Goal: Find specific page/section: Find specific page/section

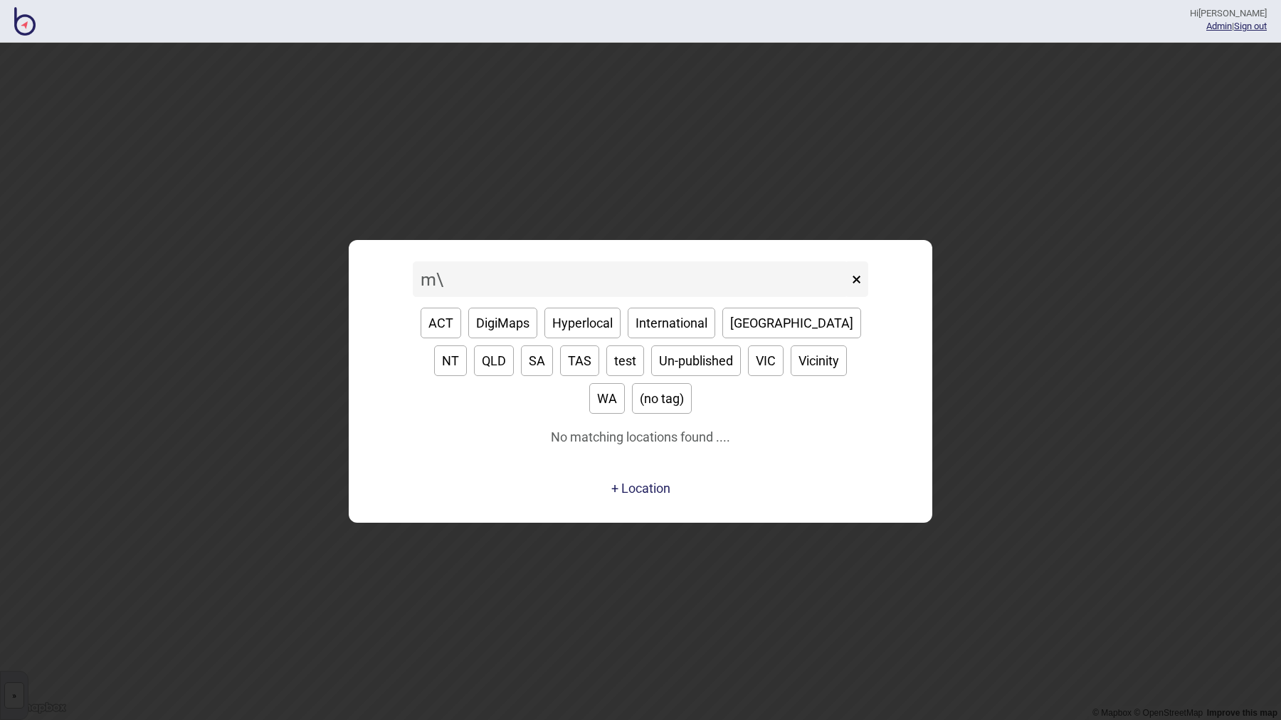
type input "m"
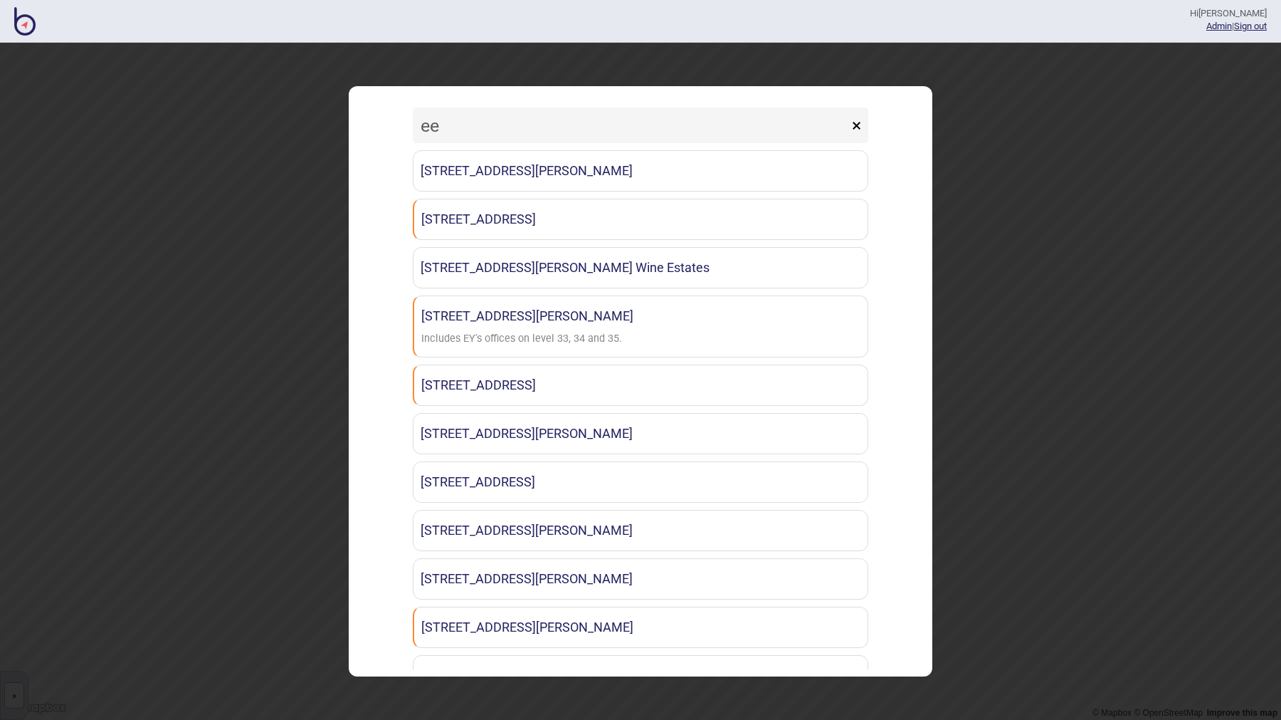
type input "e"
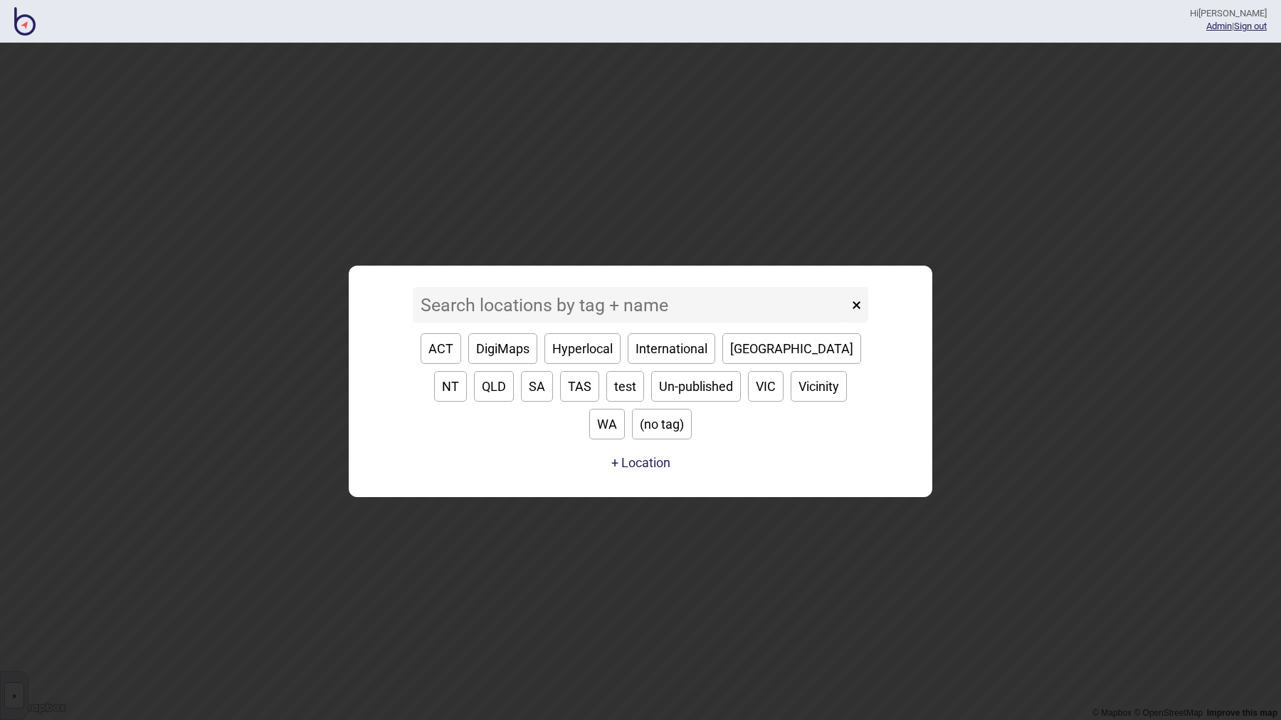
type input "w"
type input "e"
type input "s"
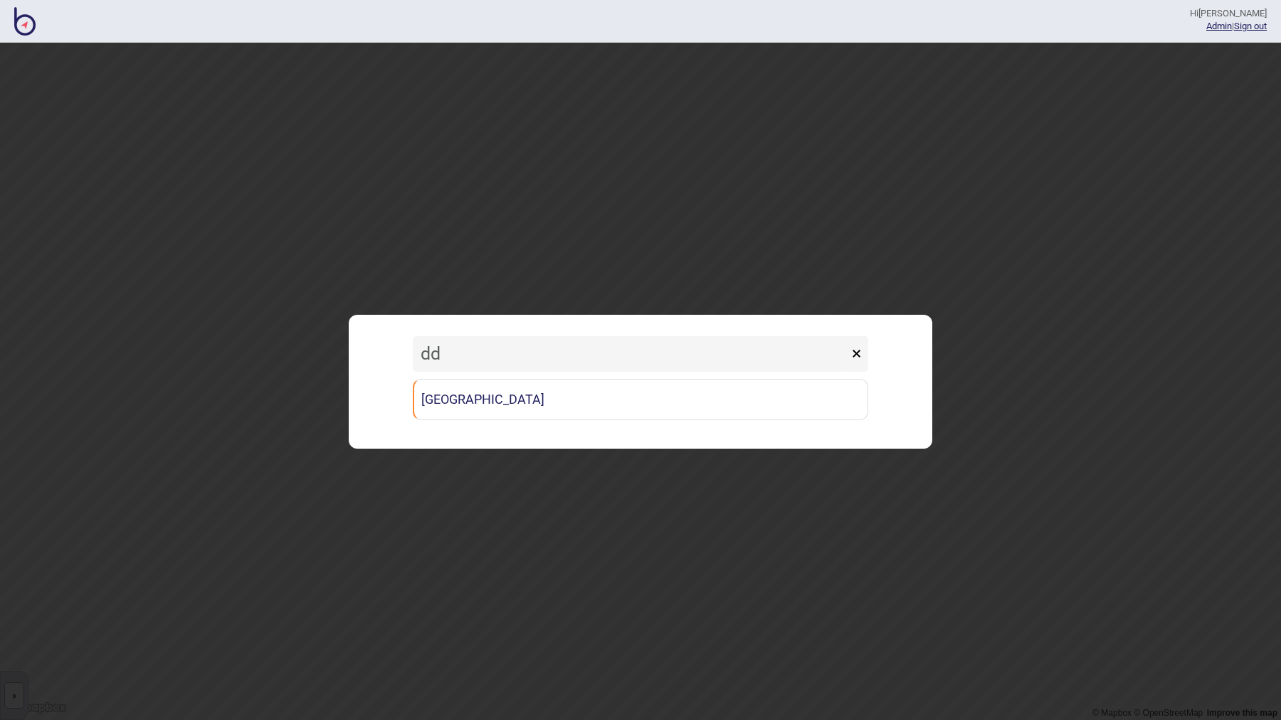
type input "d"
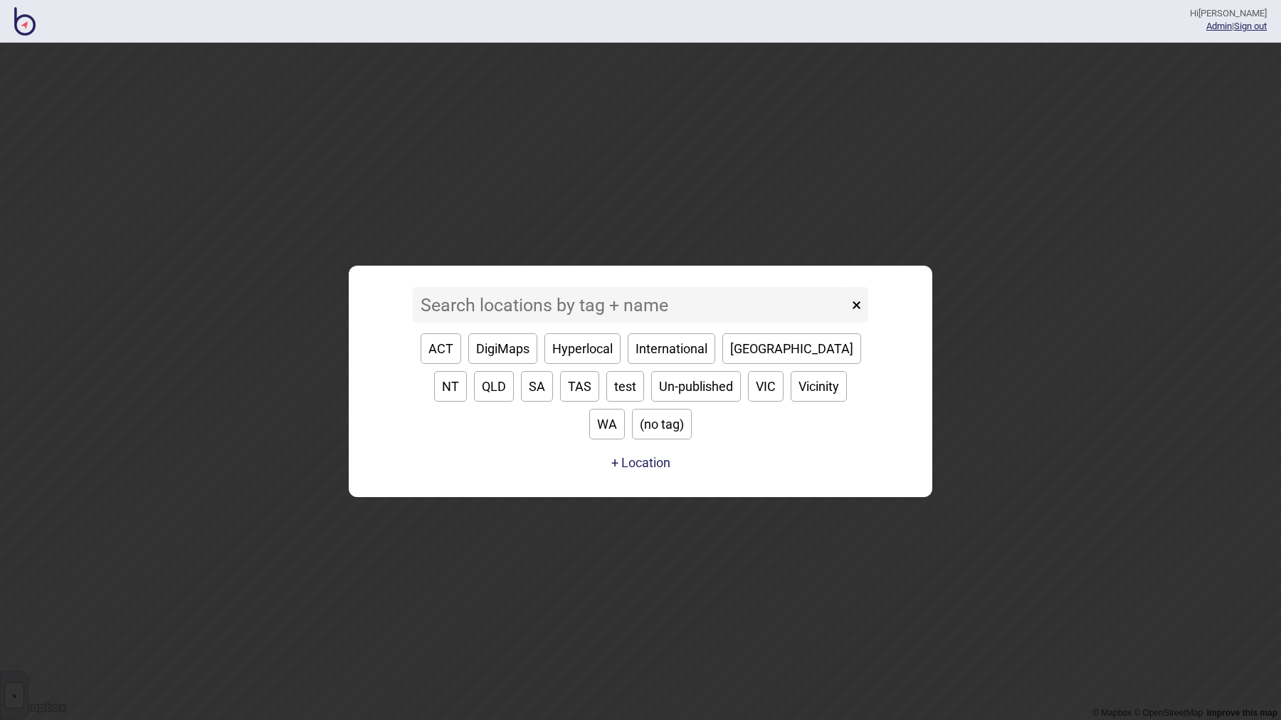
type input "d"
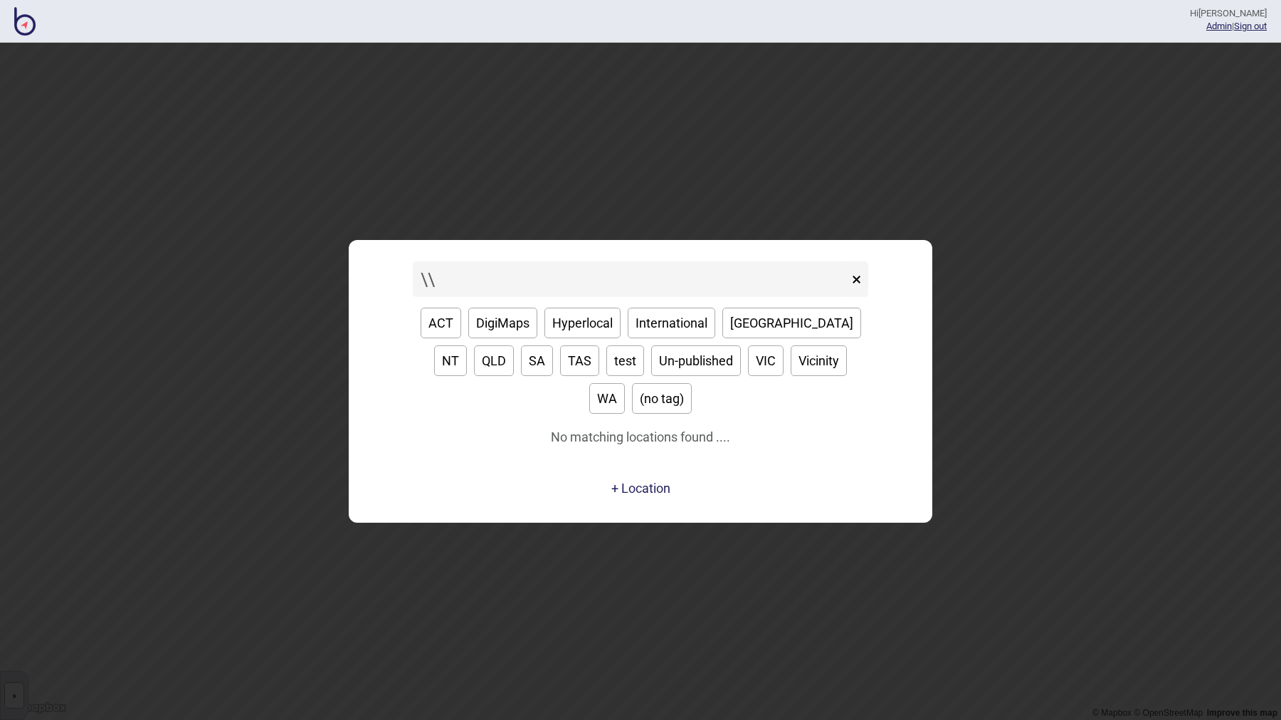
type input "\"
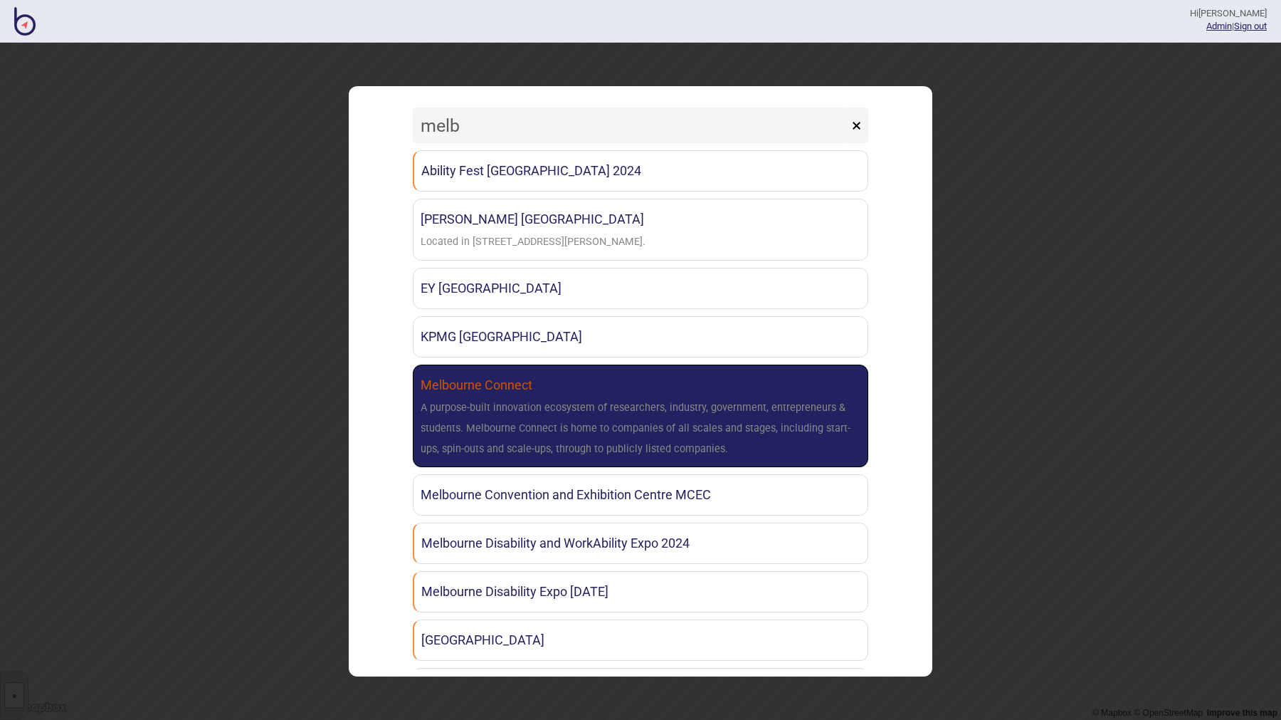
type input "melb"
click at [463, 416] on div "A purpose-built innovation ecosystem of researchers, industry, government, entr…" at bounding box center [641, 428] width 440 height 61
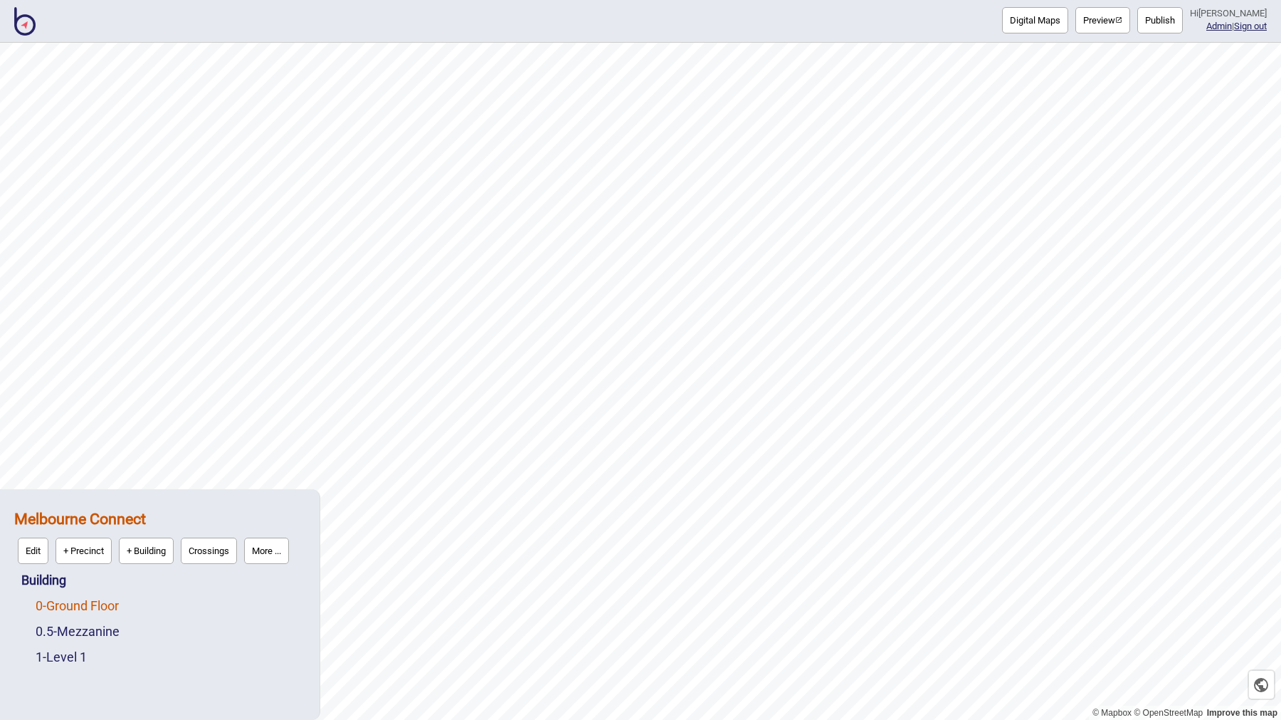
click at [95, 599] on link "0 - Ground Floor" at bounding box center [77, 605] width 83 height 15
click at [198, 608] on button "More ..." at bounding box center [196, 602] width 45 height 26
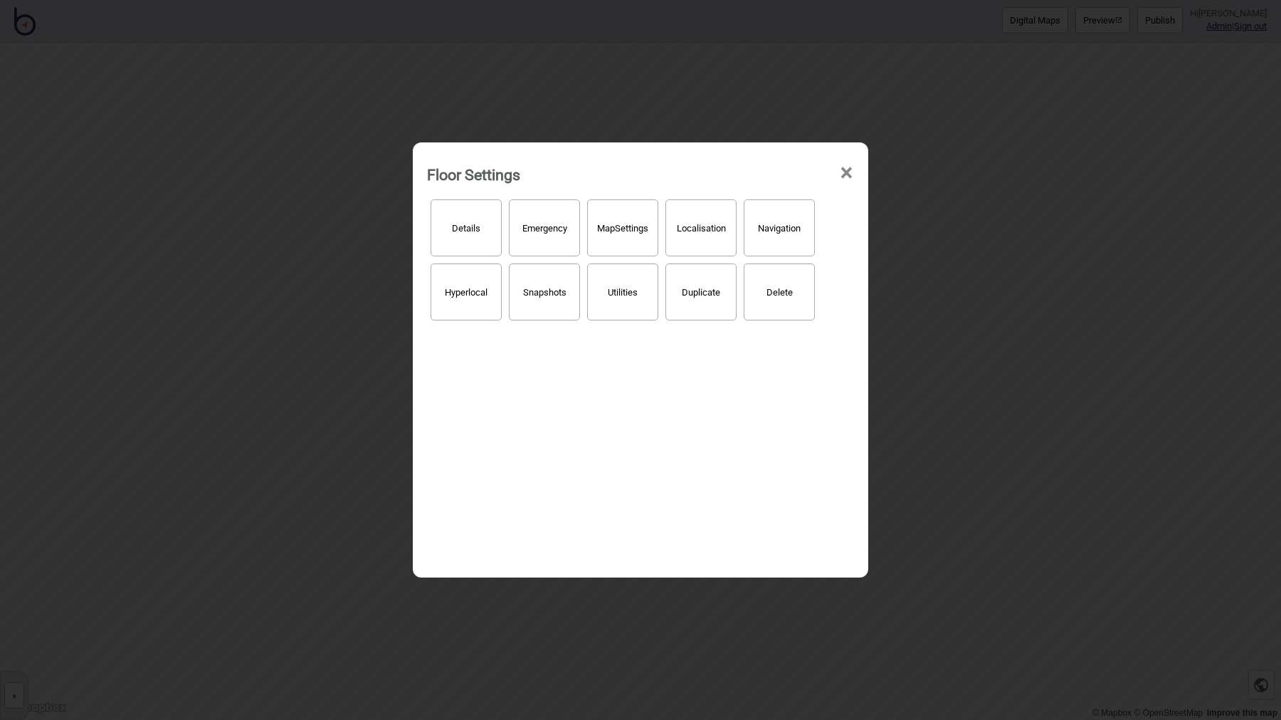
click at [471, 297] on button "Hyperlocal" at bounding box center [466, 291] width 71 height 57
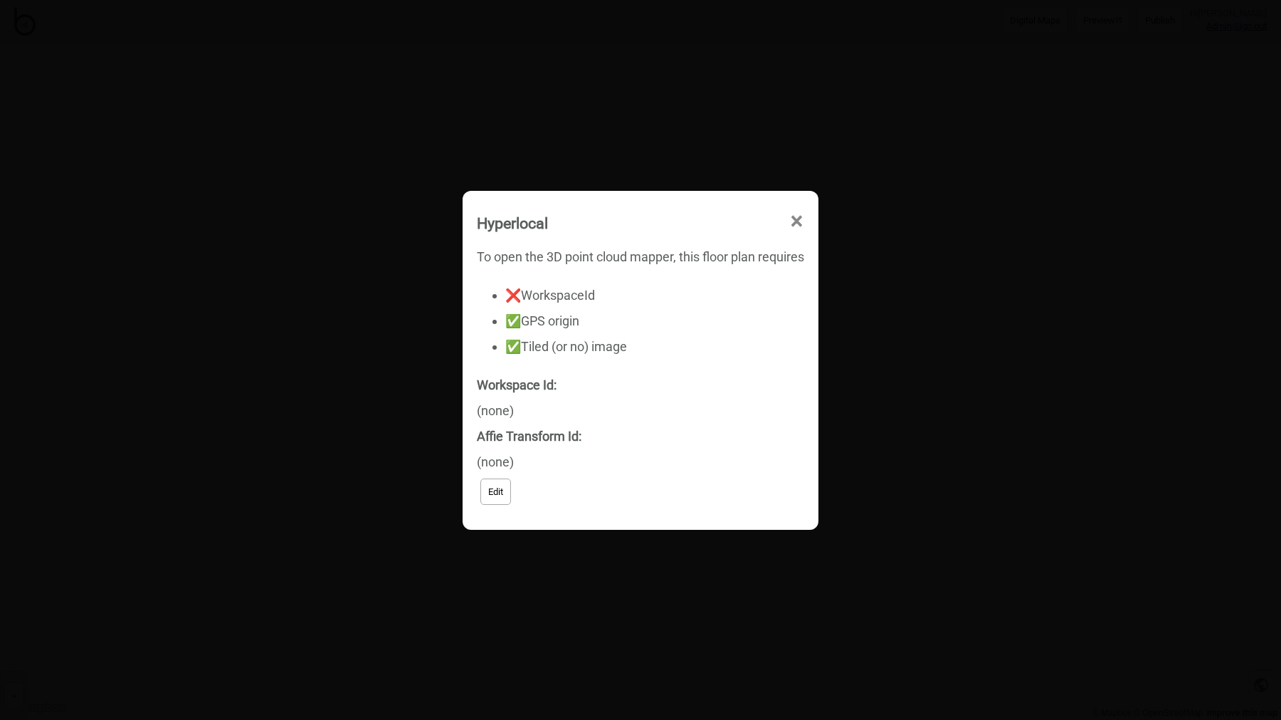
click at [799, 214] on span "×" at bounding box center [796, 221] width 15 height 47
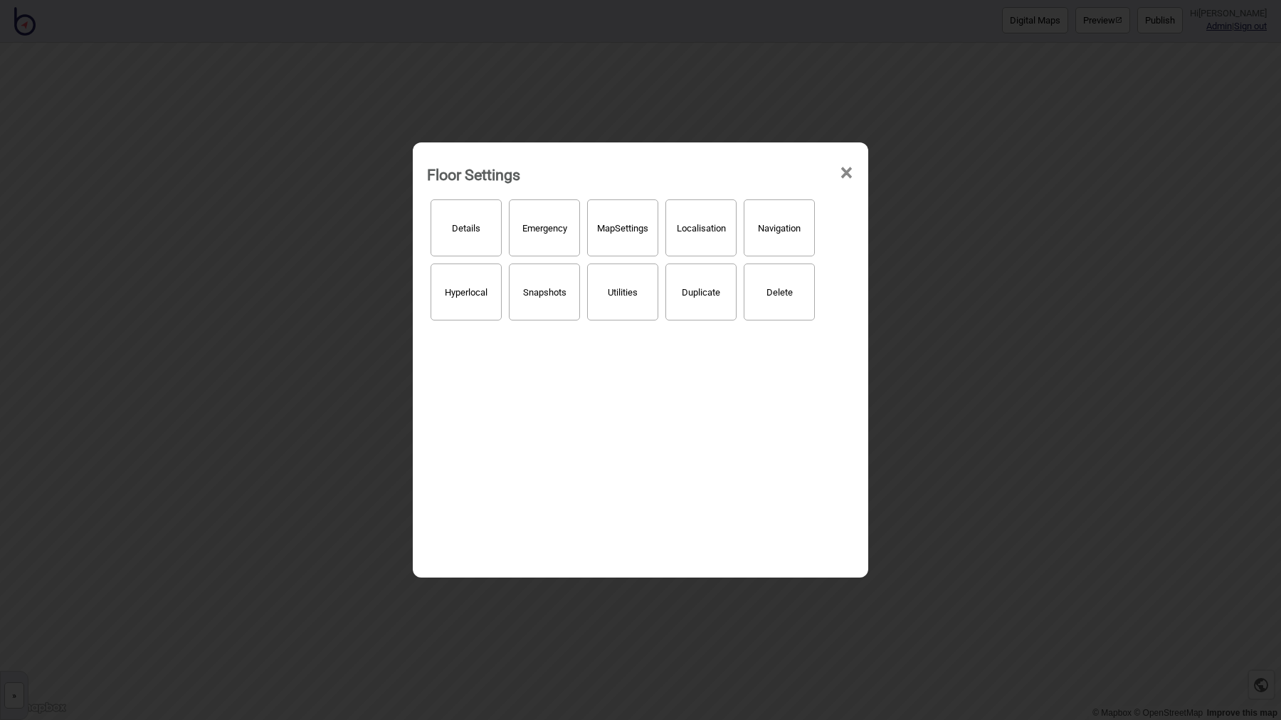
click at [38, 582] on div "Floor Settings × Details Emergency Map Settings Localisation Navigation Hyperlo…" at bounding box center [640, 360] width 1281 height 720
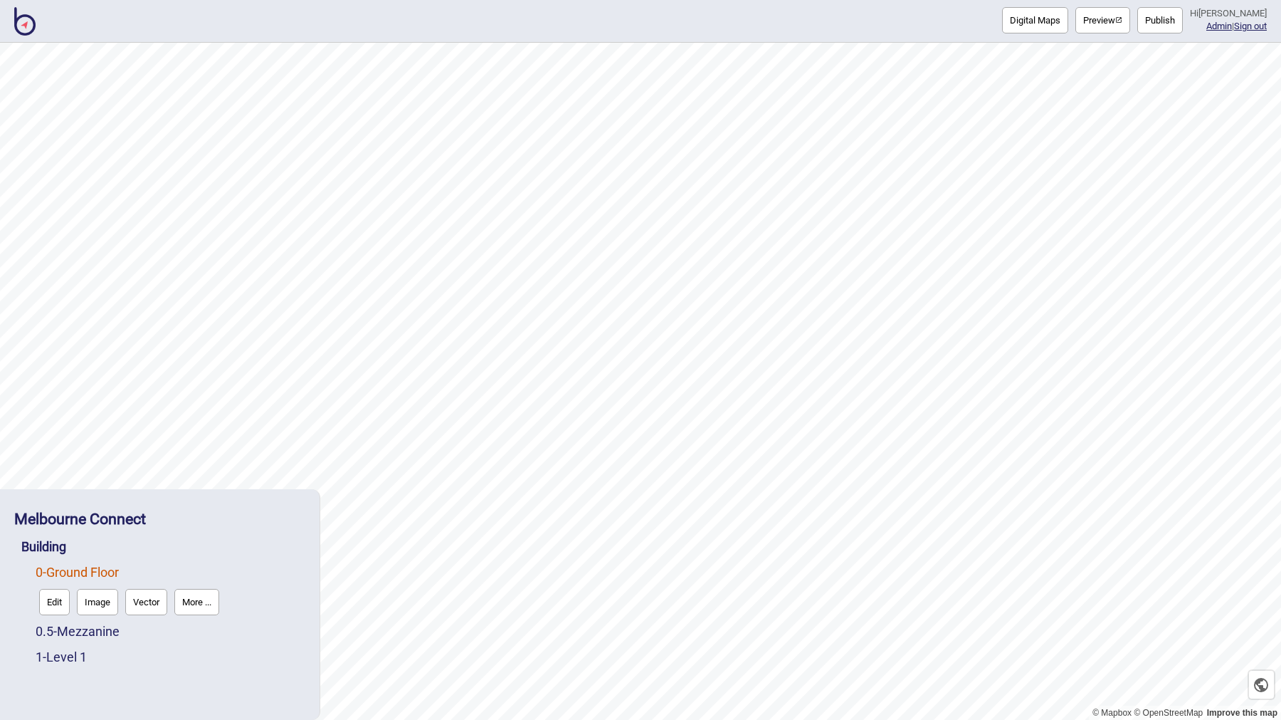
click at [77, 641] on div "0.5 - Mezzanine" at bounding box center [171, 632] width 270 height 26
click at [98, 634] on link "0.5 - Mezzanine" at bounding box center [78, 631] width 84 height 15
click at [192, 619] on button "More ..." at bounding box center [196, 627] width 45 height 26
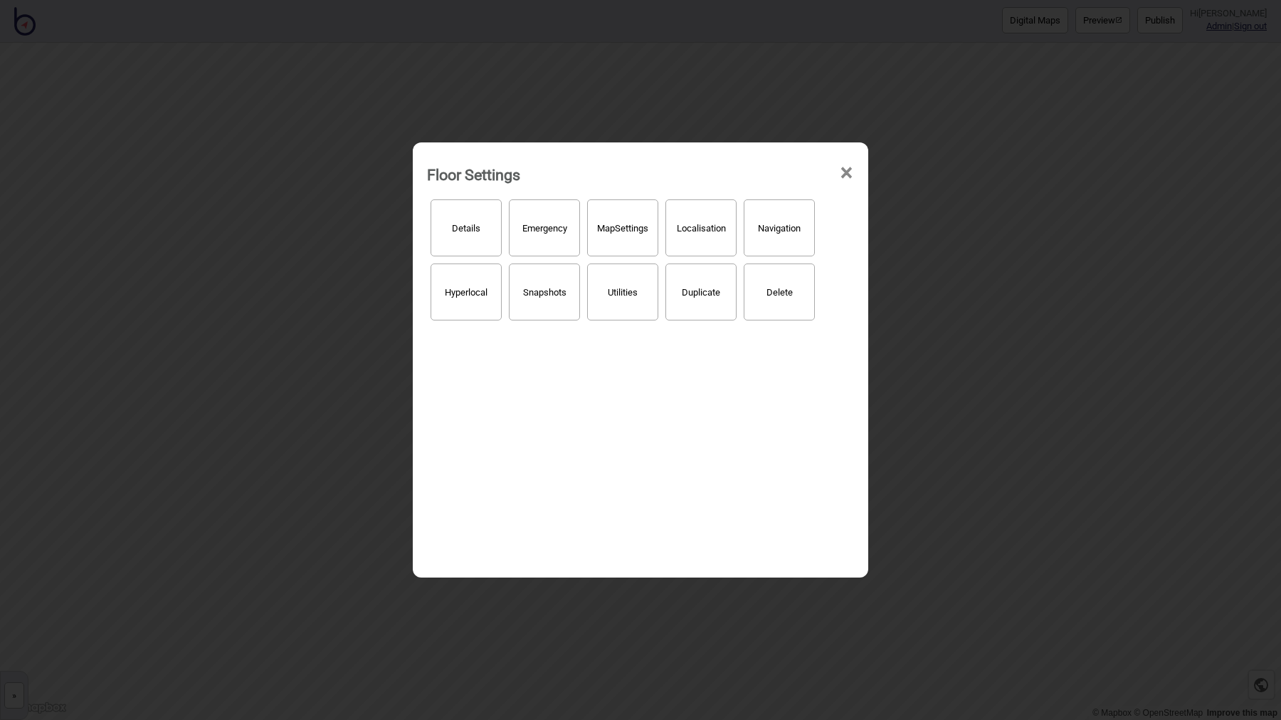
click at [476, 306] on button "Hyperlocal" at bounding box center [466, 291] width 71 height 57
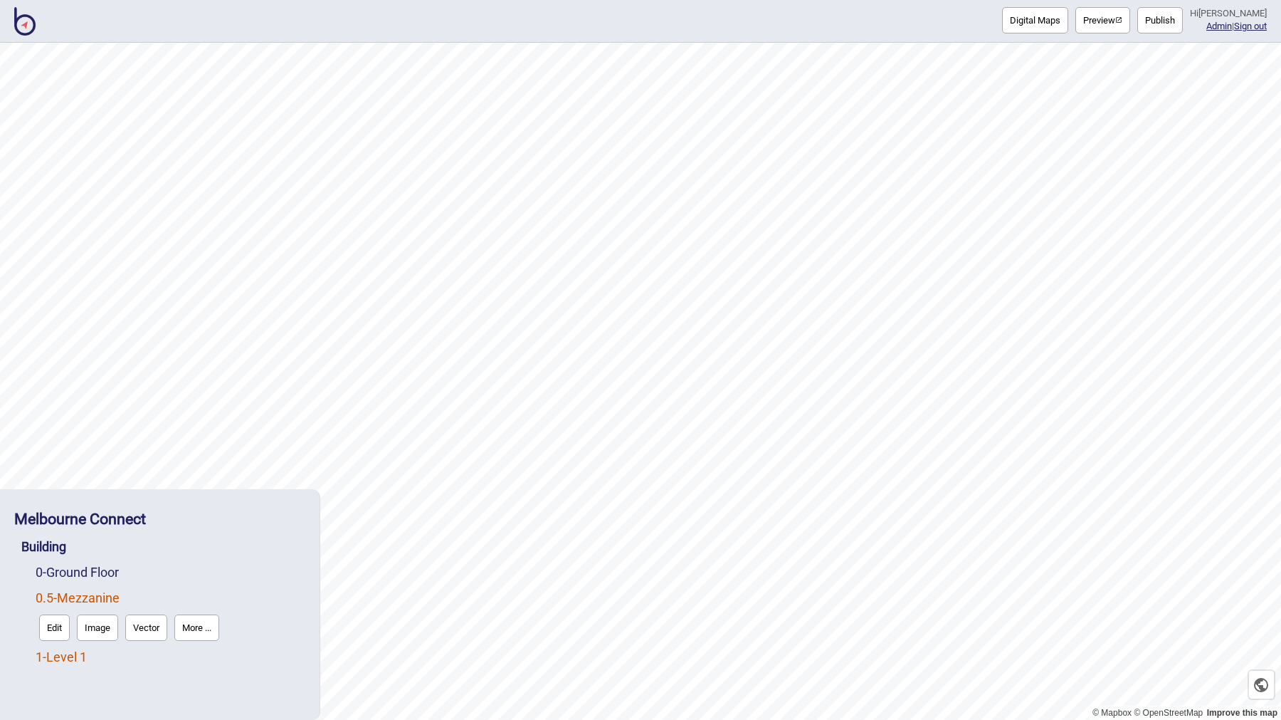
click at [87, 653] on link "1 - Level 1" at bounding box center [61, 656] width 51 height 15
click at [201, 645] on button "More ..." at bounding box center [196, 653] width 45 height 26
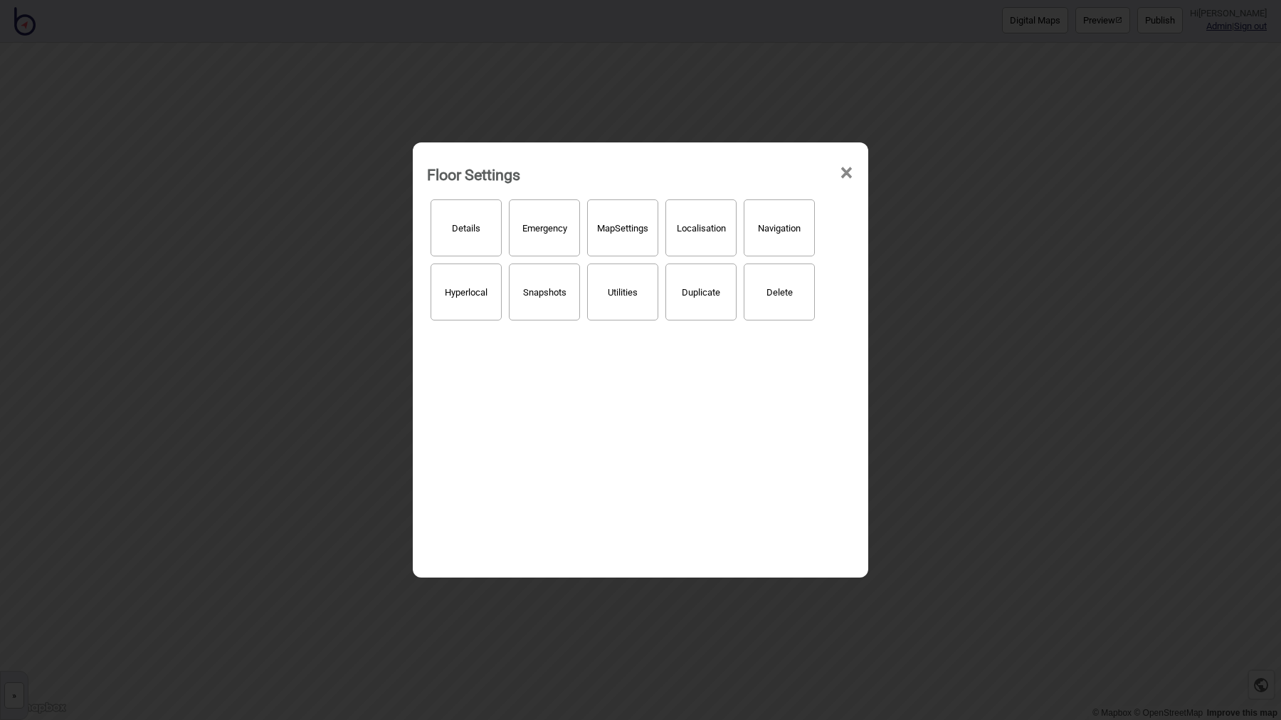
click at [483, 299] on button "Hyperlocal" at bounding box center [466, 291] width 71 height 57
